Goal: Book appointment/travel/reservation

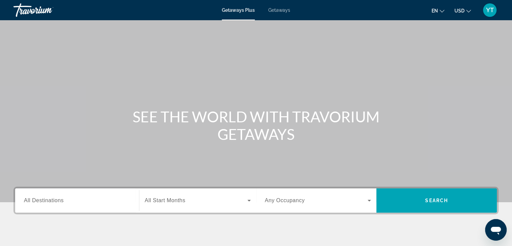
click at [276, 14] on div "Getaways Plus Getaways en English Español Français Italiano Português русский U…" at bounding box center [256, 9] width 512 height 17
click at [276, 11] on span "Getaways" at bounding box center [279, 9] width 22 height 5
click at [97, 203] on input "Destination All Destinations" at bounding box center [77, 200] width 106 height 8
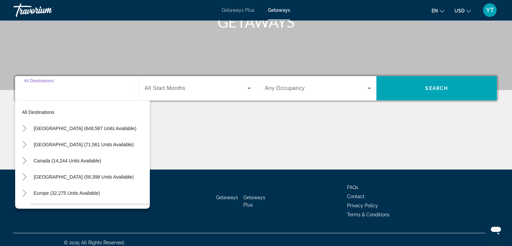
scroll to position [118, 0]
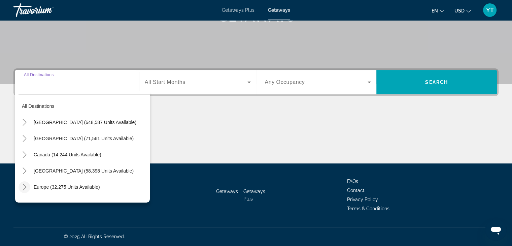
click at [25, 185] on icon "Toggle Europe (32,275 units available)" at bounding box center [24, 186] width 7 height 7
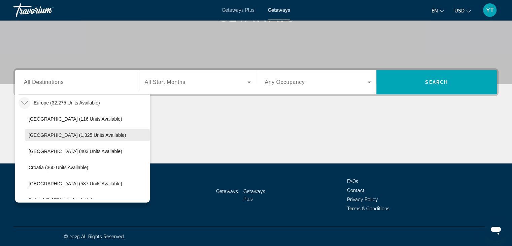
scroll to position [118, 0]
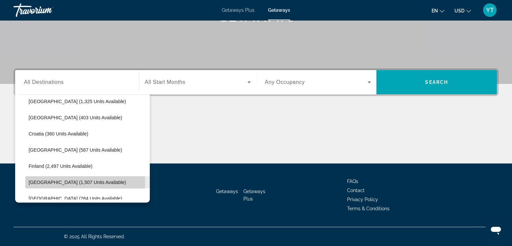
click at [37, 180] on span "[GEOGRAPHIC_DATA] (1,507 units available)" at bounding box center [77, 181] width 97 height 5
type input "**********"
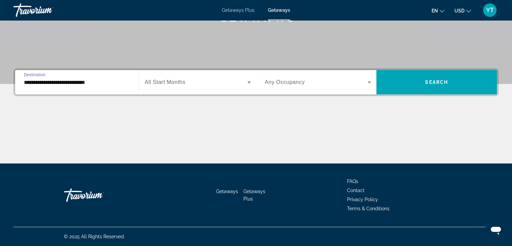
click at [205, 84] on span "Search widget" at bounding box center [196, 82] width 103 height 8
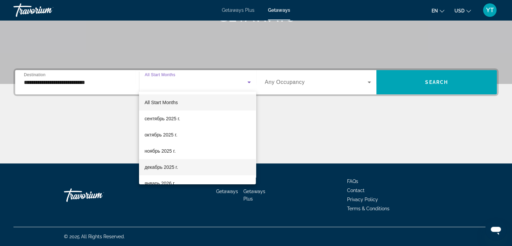
click at [169, 165] on span "декабрь 2025 г." at bounding box center [160, 167] width 33 height 8
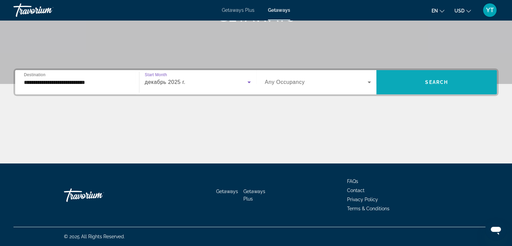
click at [428, 81] on span "Search" at bounding box center [436, 81] width 23 height 5
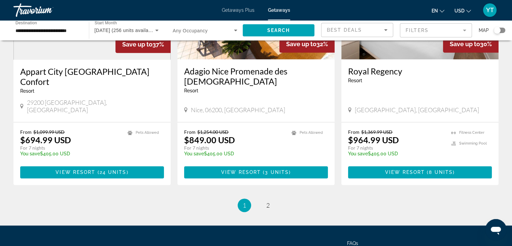
scroll to position [841, 0]
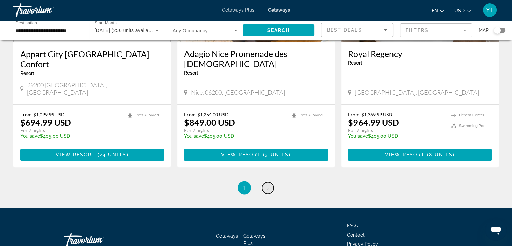
click at [266, 182] on link "page 2" at bounding box center [268, 188] width 12 height 12
